Goal: Task Accomplishment & Management: Use online tool/utility

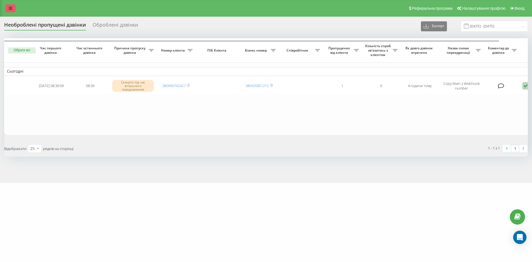
click at [9, 5] on link at bounding box center [11, 8] width 10 height 8
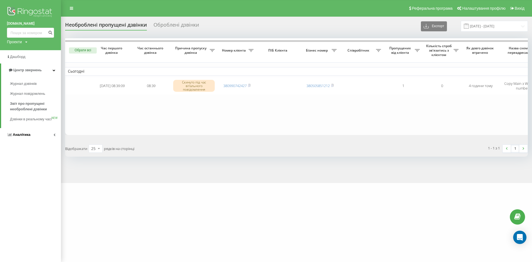
click at [57, 141] on link "Аналiтика" at bounding box center [30, 134] width 61 height 13
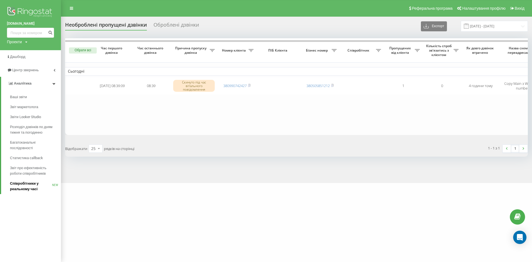
click at [26, 181] on span "Співробітники у реальному часі" at bounding box center [31, 186] width 42 height 11
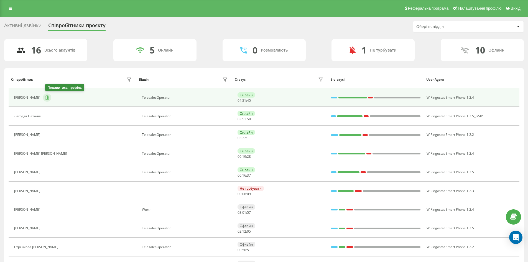
click at [48, 97] on icon at bounding box center [47, 97] width 1 height 3
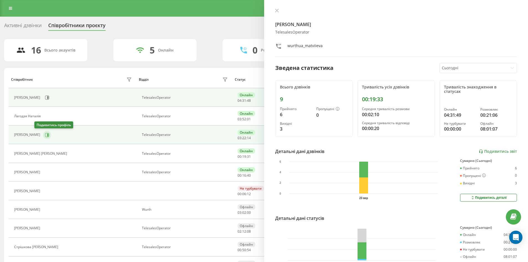
click at [45, 135] on icon at bounding box center [47, 135] width 4 height 4
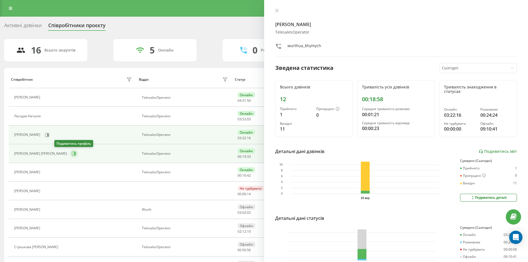
click at [72, 153] on icon at bounding box center [74, 153] width 4 height 4
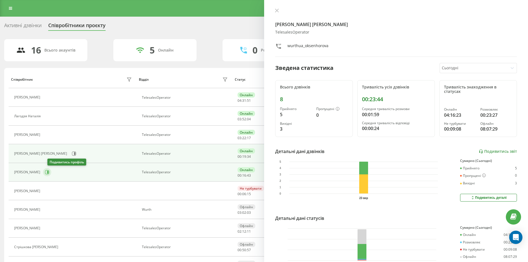
click at [49, 172] on button at bounding box center [47, 172] width 8 height 8
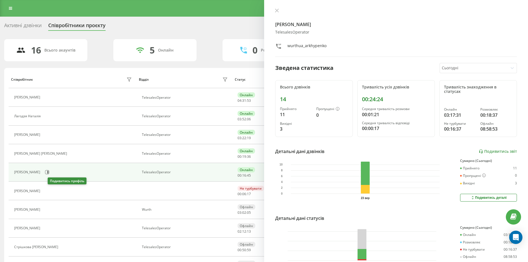
click at [48, 192] on icon at bounding box center [46, 191] width 4 height 4
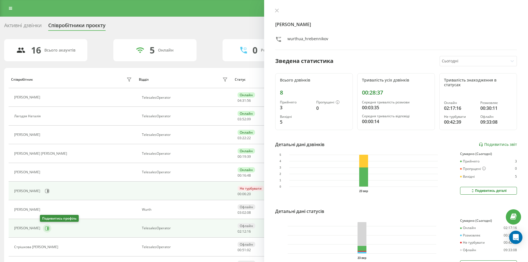
click at [45, 228] on icon at bounding box center [47, 228] width 4 height 4
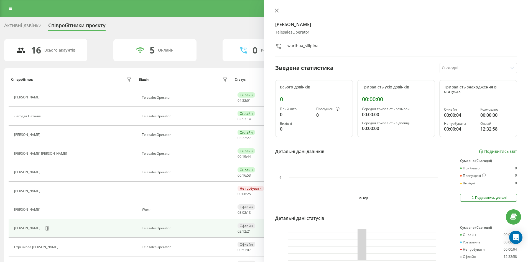
click at [277, 12] on icon at bounding box center [277, 11] width 4 height 4
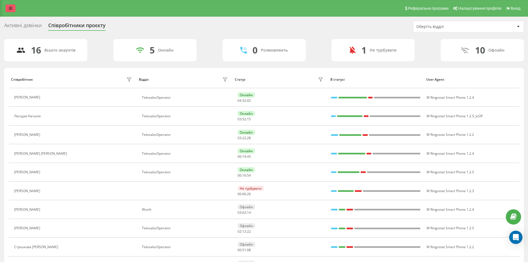
click at [12, 10] on link at bounding box center [11, 8] width 10 height 8
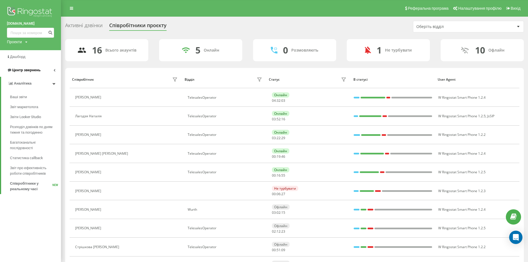
click at [56, 71] on link "Центр звернень" at bounding box center [30, 69] width 61 height 13
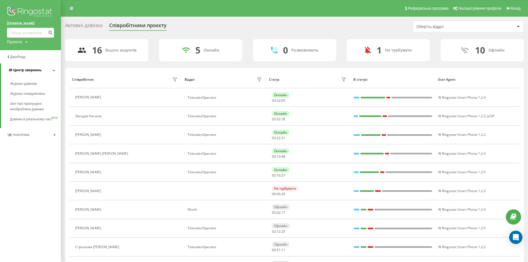
click at [54, 70] on icon at bounding box center [54, 70] width 3 height 3
click at [55, 69] on icon at bounding box center [54, 70] width 2 height 3
click at [30, 84] on span "Журнал дзвінків" at bounding box center [24, 84] width 29 height 6
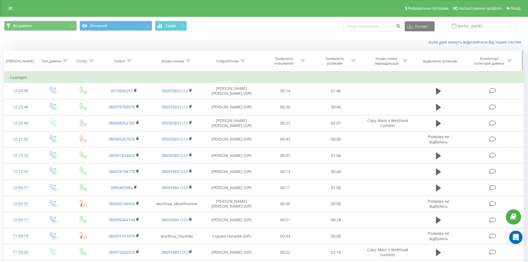
click at [222, 63] on div "Співробітник" at bounding box center [227, 61] width 23 height 5
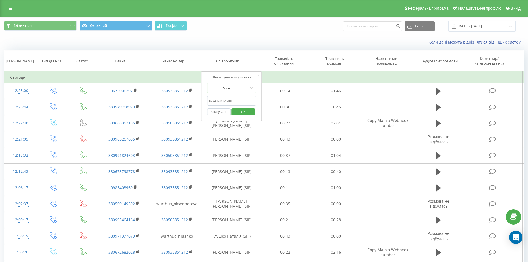
click at [232, 101] on input "text" at bounding box center [231, 101] width 49 height 10
type input "Химич Яна"
click at [239, 113] on span "OK" at bounding box center [243, 111] width 16 height 9
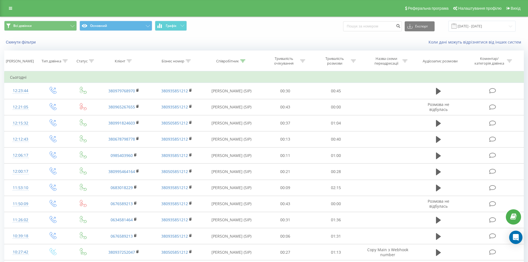
drag, startPoint x: 461, startPoint y: 27, endPoint x: 461, endPoint y: 32, distance: 5.0
click at [456, 27] on span at bounding box center [453, 26] width 5 height 5
click at [493, 23] on input "[DATE] - [DATE]" at bounding box center [481, 26] width 67 height 11
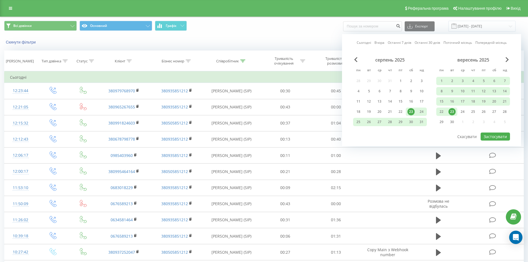
click at [451, 112] on div "23" at bounding box center [451, 111] width 7 height 7
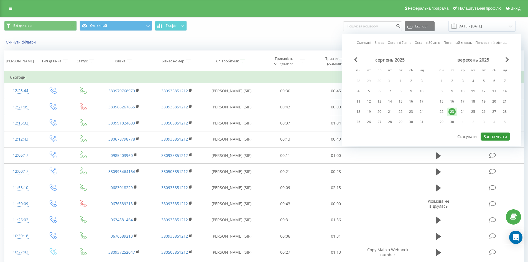
click at [492, 136] on button "Застосувати" at bounding box center [494, 136] width 29 height 8
type input "23.09.2025 - 23.09.2025"
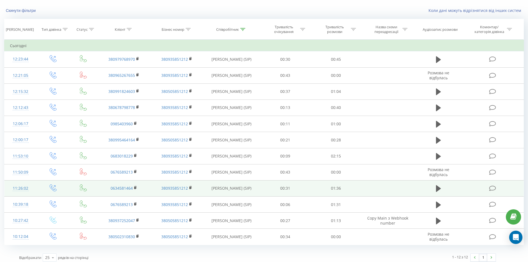
scroll to position [35, 0]
